Goal: Find specific page/section: Find specific page/section

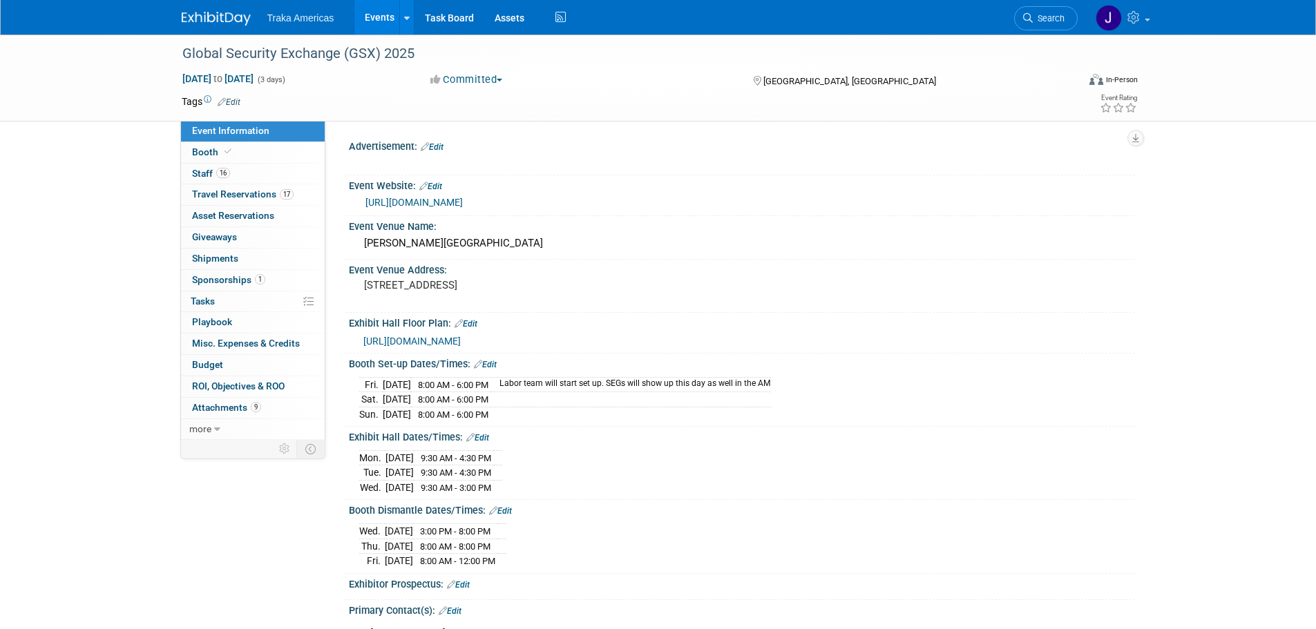
select select "National"
click at [215, 21] on img at bounding box center [216, 19] width 69 height 14
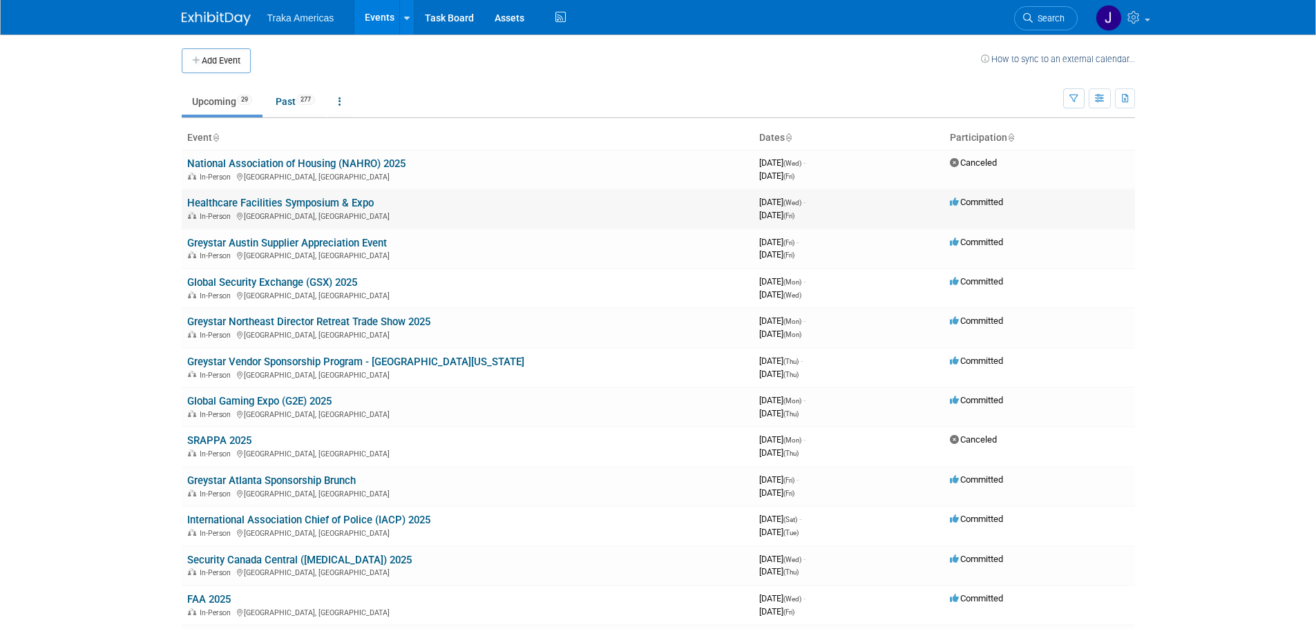
click at [263, 206] on link "Healthcare Facilities Symposium & Expo" at bounding box center [280, 203] width 187 height 12
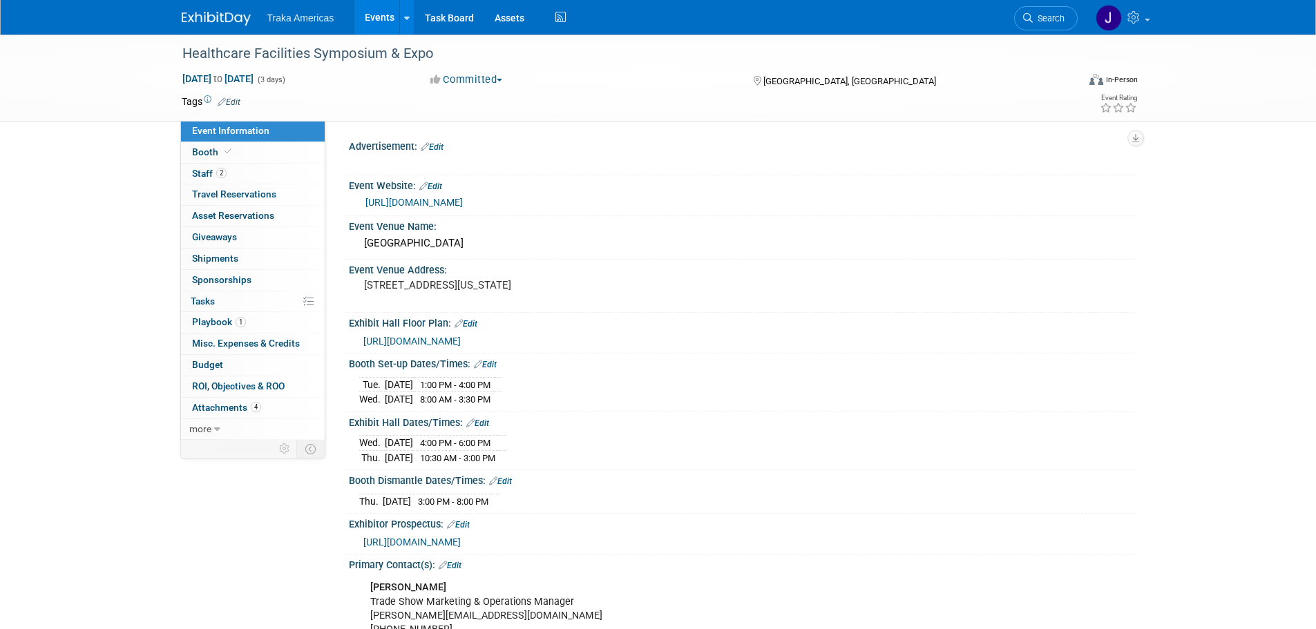
select select "Regional"
click at [247, 157] on link "Booth" at bounding box center [253, 152] width 144 height 21
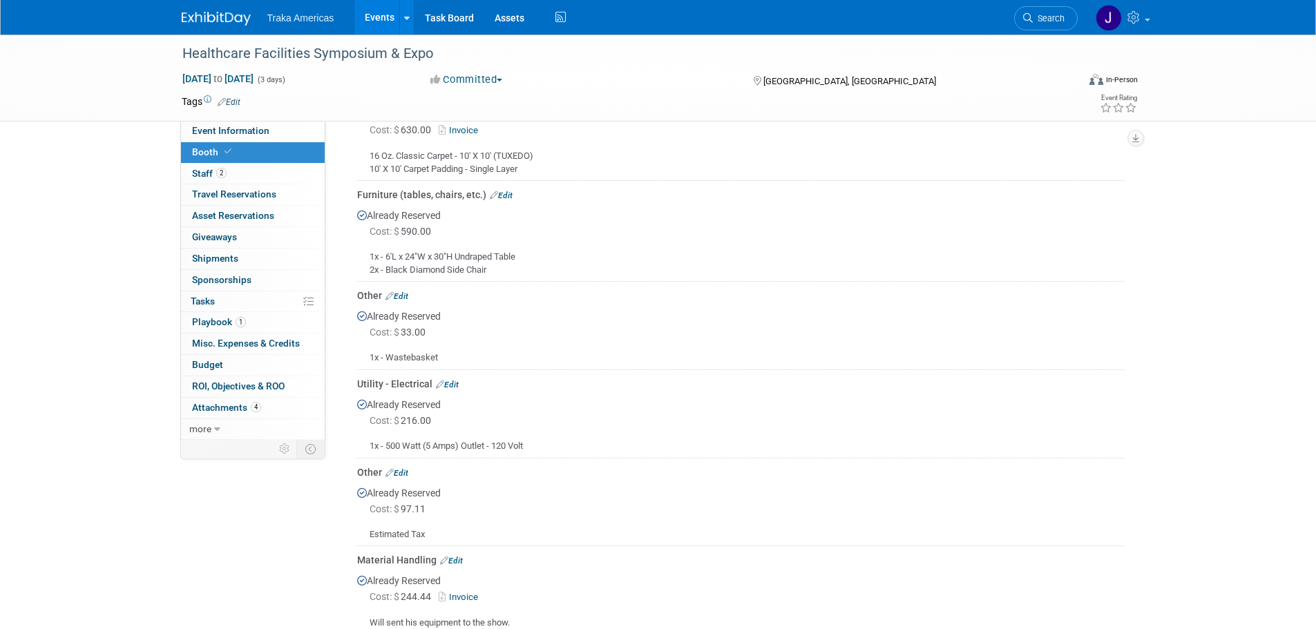
scroll to position [553, 0]
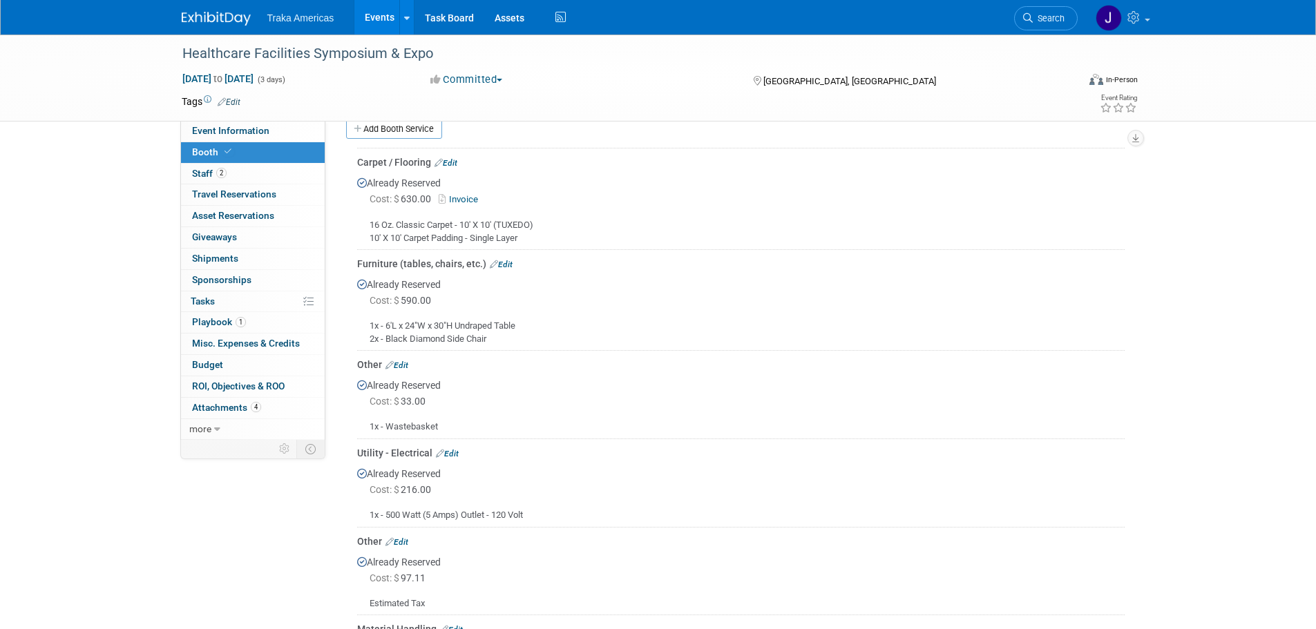
click at [466, 198] on link "Invoice" at bounding box center [461, 199] width 45 height 10
click at [461, 197] on link "Invoice" at bounding box center [461, 199] width 45 height 10
